Goal: Find specific fact: Find specific fact

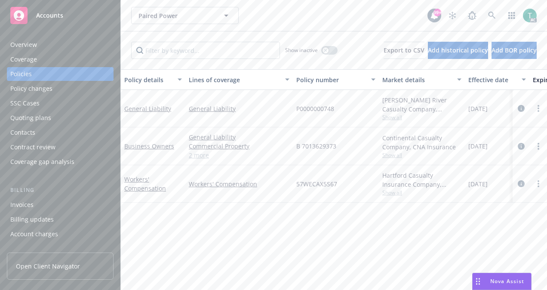
click at [195, 155] on link "2 more" at bounding box center [239, 155] width 101 height 9
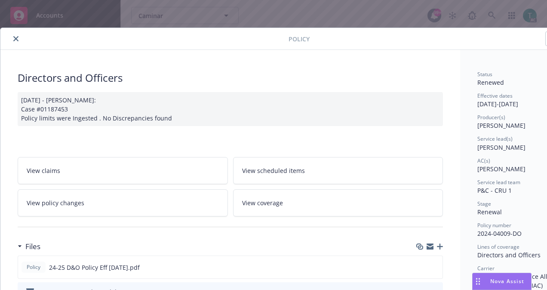
click at [15, 42] on button "close" at bounding box center [16, 39] width 10 height 10
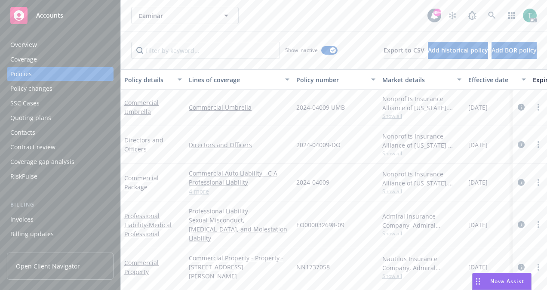
scroll to position [3337, 0]
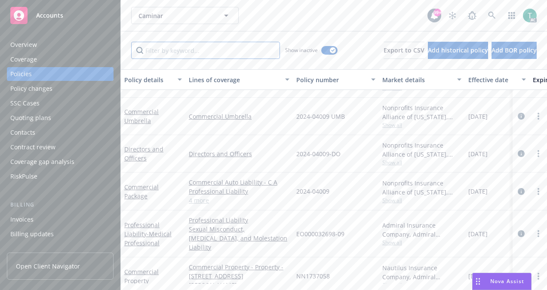
click at [204, 42] on input "Filter by keyword..." at bounding box center [205, 50] width 149 height 17
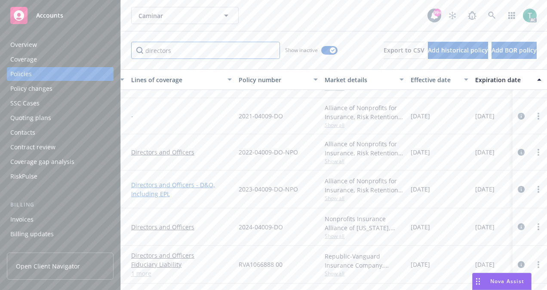
scroll to position [379, 0]
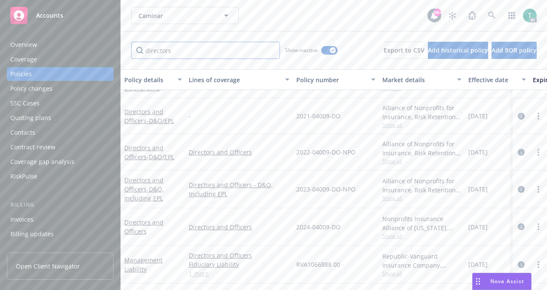
type input "directors"
drag, startPoint x: 360, startPoint y: 186, endPoint x: 295, endPoint y: 182, distance: 64.7
click at [295, 182] on div "2023-04009-DO-NPO" at bounding box center [336, 189] width 86 height 38
copy span "2023-04009-DO-NPO"
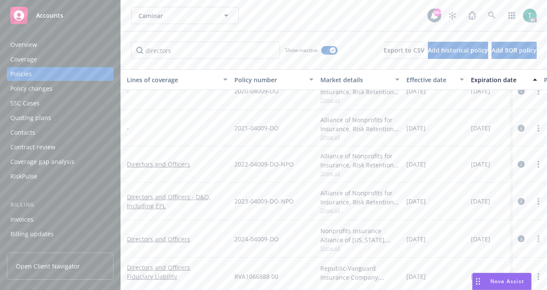
scroll to position [379, 62]
